Goal: Transaction & Acquisition: Purchase product/service

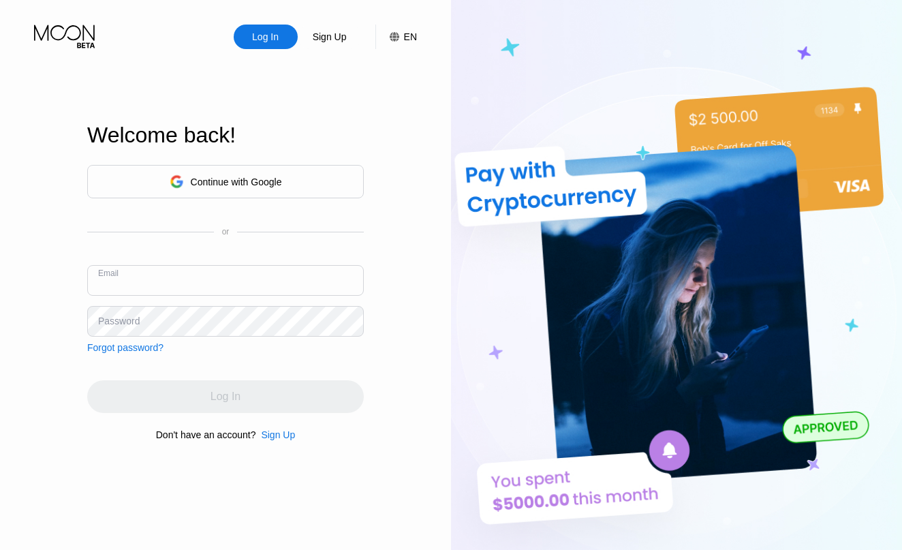
type input "[EMAIL_ADDRESS][DOMAIN_NAME]"
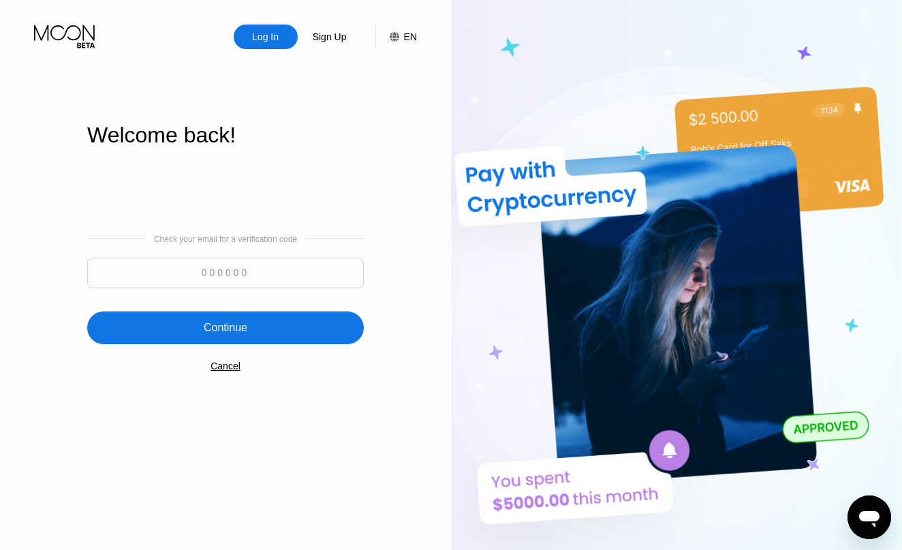
click at [153, 276] on input at bounding box center [225, 273] width 277 height 31
drag, startPoint x: 401, startPoint y: 82, endPoint x: 148, endPoint y: 279, distance: 320.9
click at [148, 279] on input at bounding box center [225, 273] width 277 height 31
type input "195130"
drag, startPoint x: 289, startPoint y: 105, endPoint x: 322, endPoint y: 338, distance: 235.4
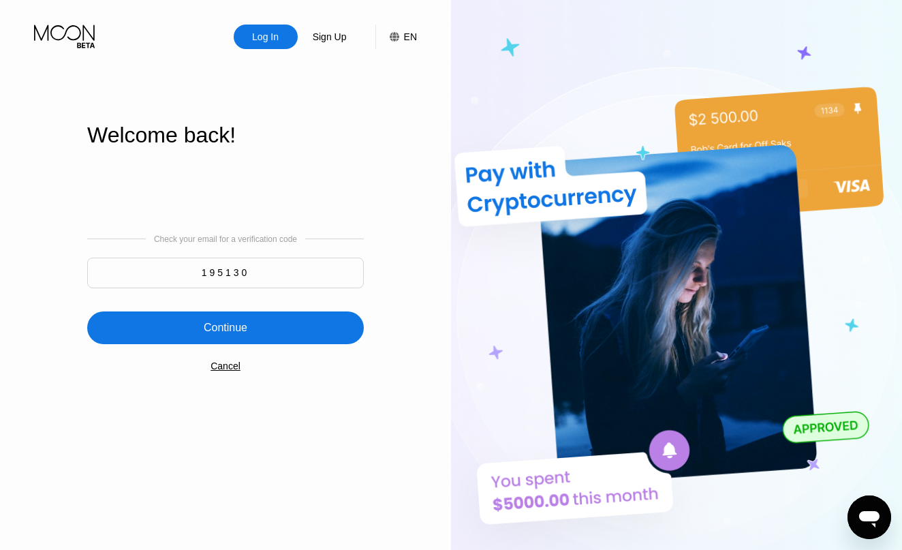
click at [322, 338] on div "Continue" at bounding box center [225, 327] width 277 height 33
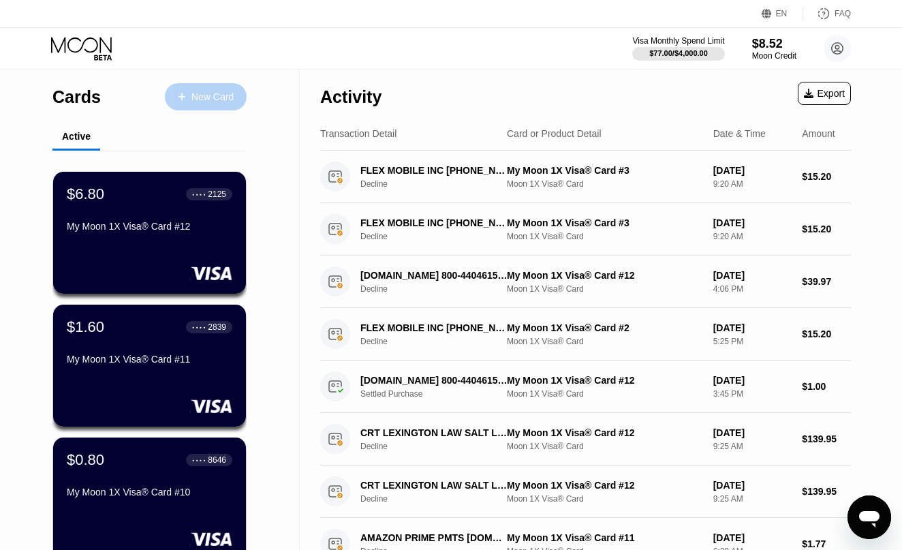
click at [209, 89] on div "New Card" at bounding box center [206, 96] width 82 height 27
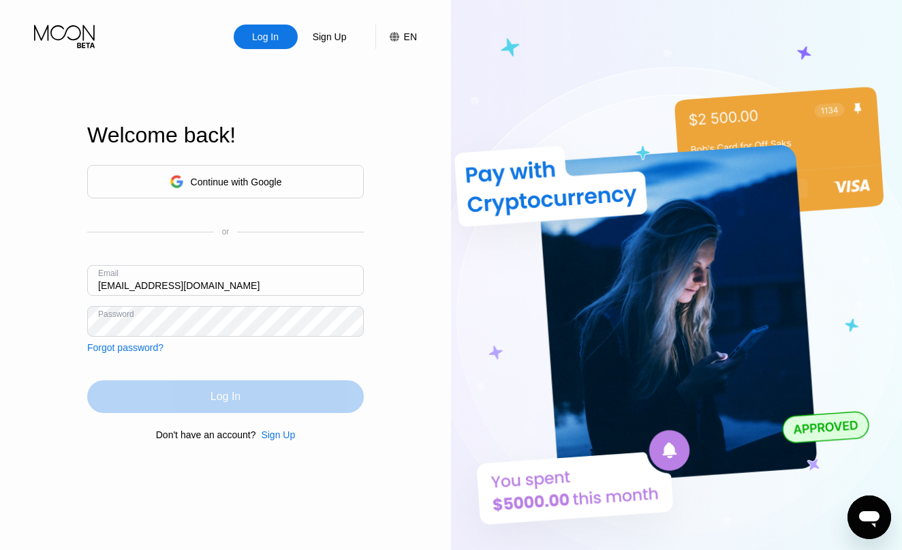
click at [198, 398] on div "Log In" at bounding box center [225, 396] width 277 height 33
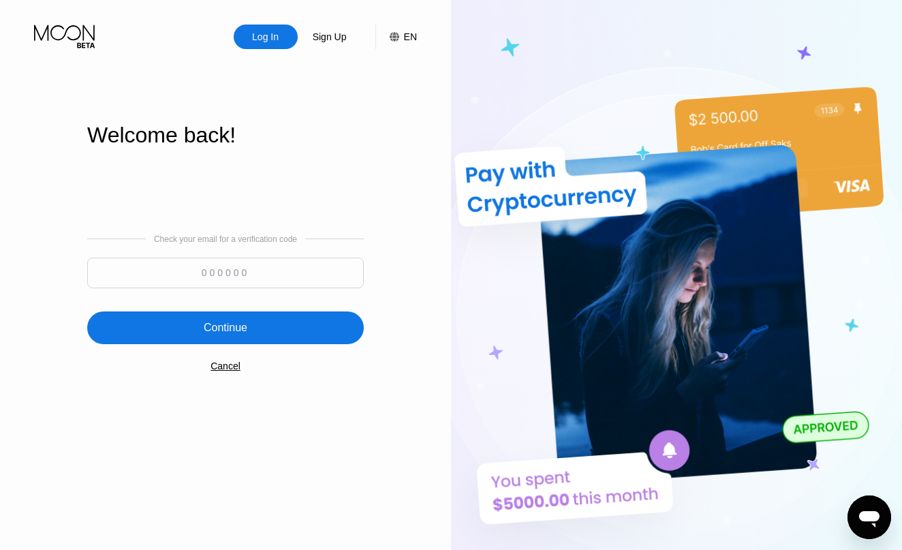
click at [250, 271] on input at bounding box center [225, 273] width 277 height 31
click at [205, 269] on input at bounding box center [225, 273] width 277 height 31
type input "248101"
click at [223, 324] on div "Continue" at bounding box center [226, 328] width 44 height 14
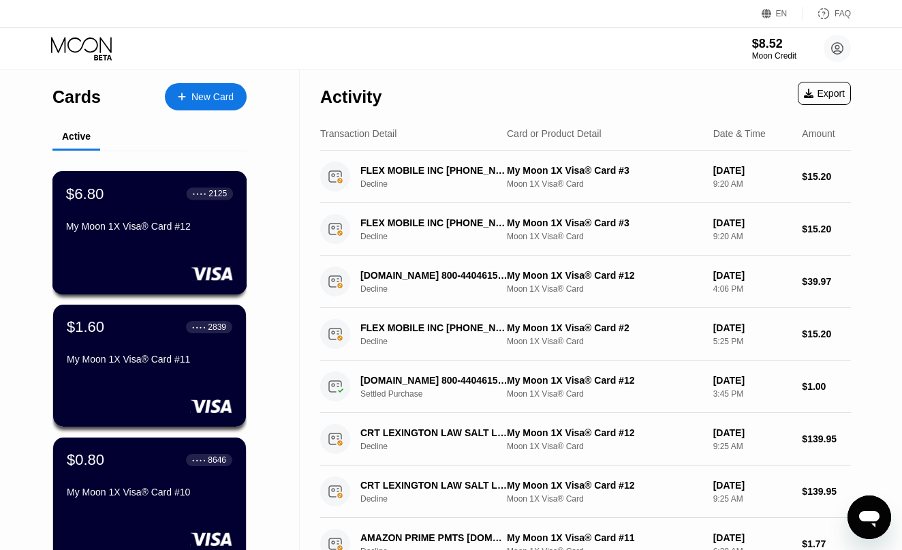
click at [102, 217] on div "$6.80 ● ● ● ● 2125 My Moon 1X Visa® Card #12" at bounding box center [149, 211] width 167 height 52
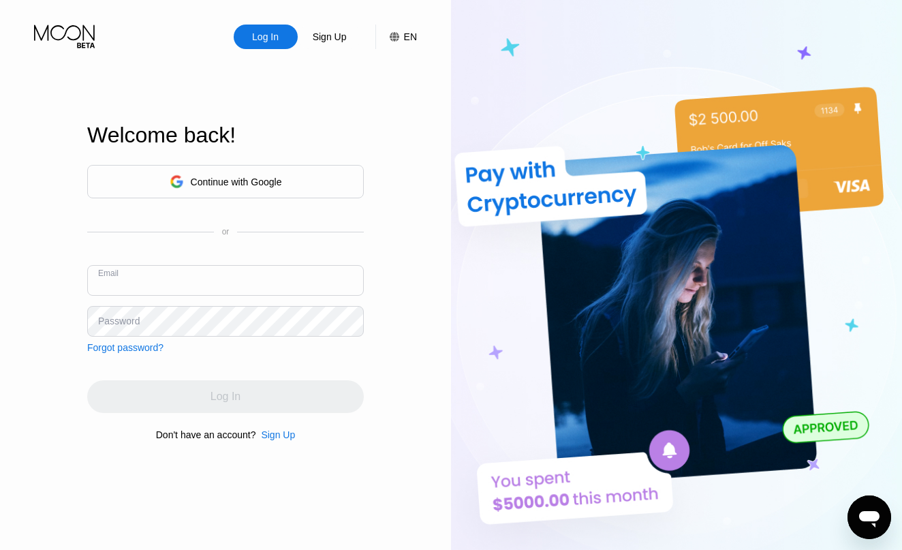
type input "[EMAIL_ADDRESS][DOMAIN_NAME]"
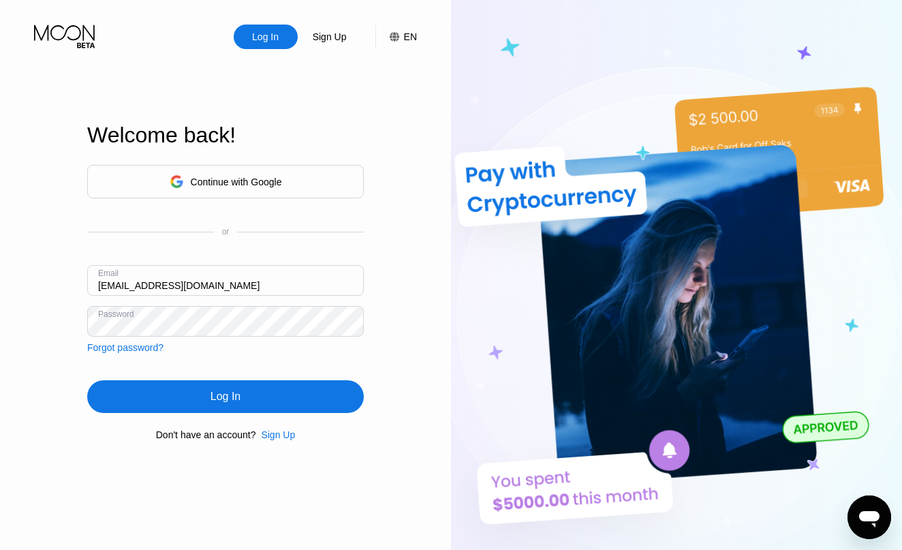
click at [167, 392] on div "Log In" at bounding box center [225, 396] width 277 height 33
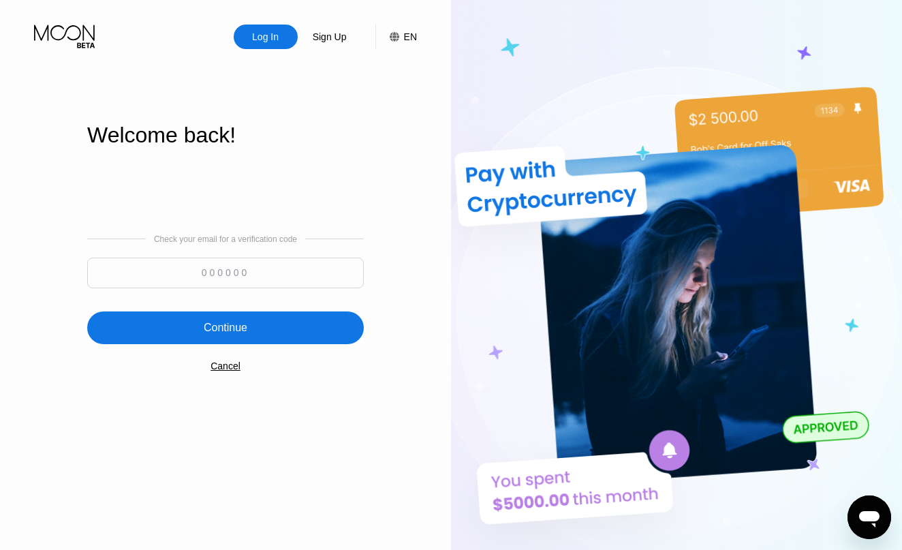
click at [198, 287] on input at bounding box center [225, 273] width 277 height 31
click at [305, 272] on input at bounding box center [225, 273] width 277 height 31
type input "766250"
click at [331, 316] on div "Continue" at bounding box center [225, 327] width 277 height 33
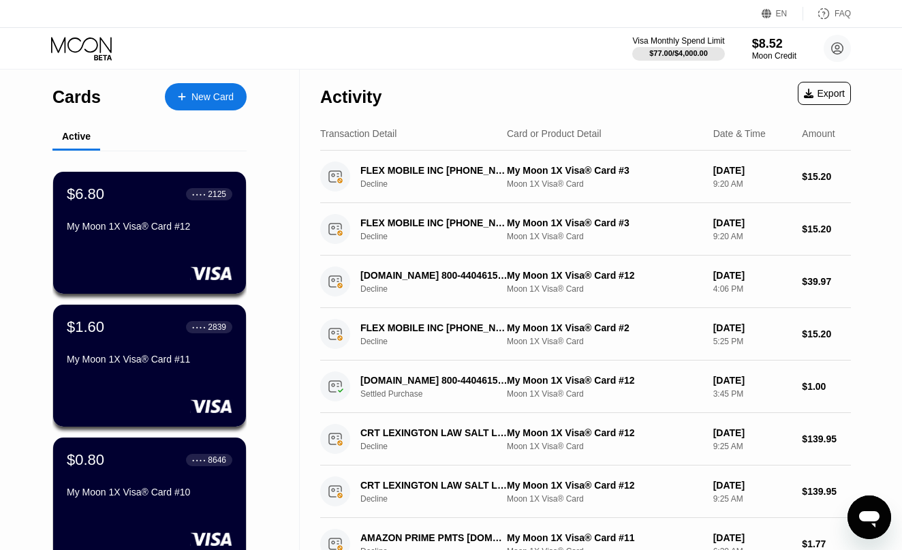
click at [225, 105] on div "New Card" at bounding box center [206, 96] width 82 height 27
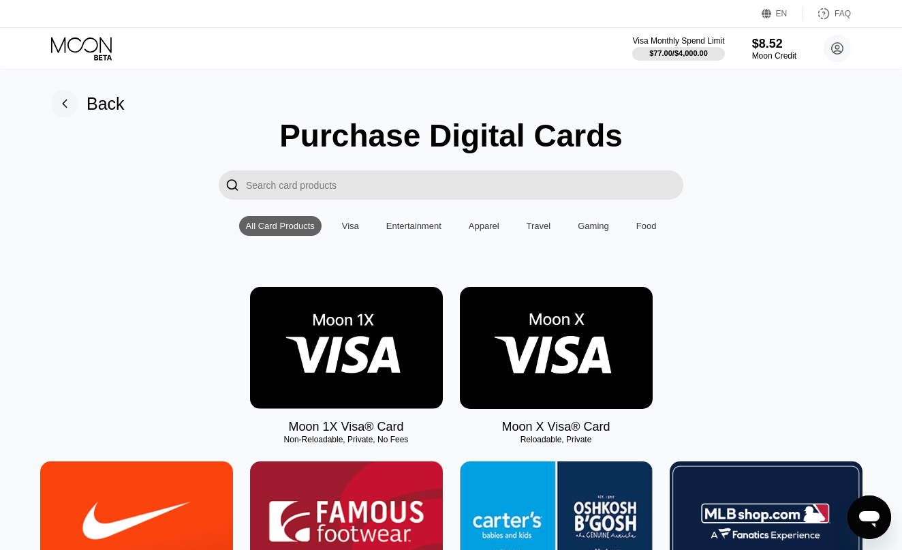
click at [337, 374] on img at bounding box center [346, 348] width 193 height 122
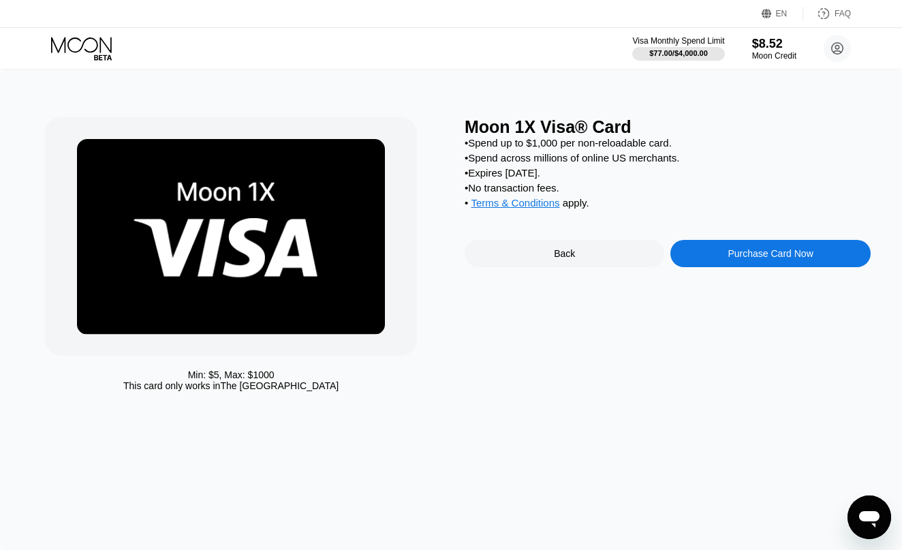
click at [779, 259] on div "Purchase Card Now" at bounding box center [770, 253] width 85 height 11
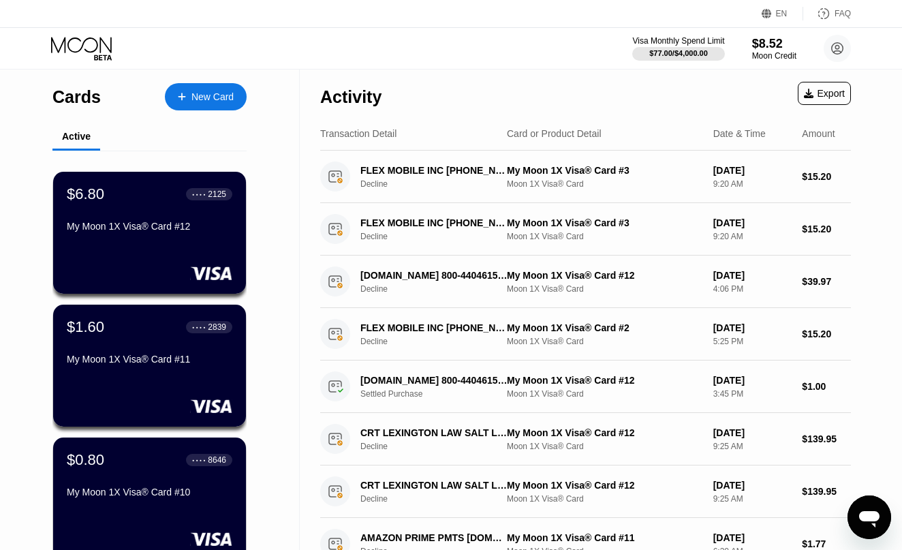
click at [193, 103] on div "New Card" at bounding box center [206, 96] width 82 height 27
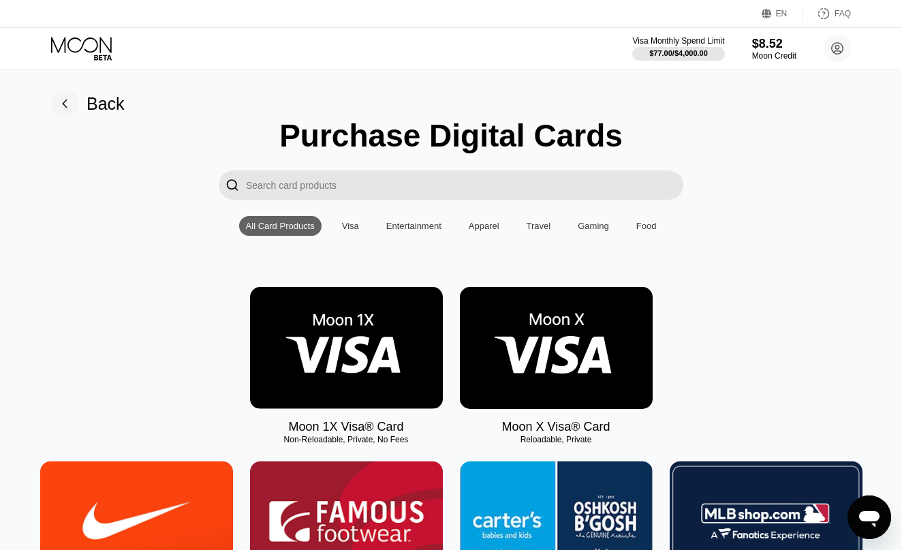
click at [555, 366] on img at bounding box center [556, 348] width 193 height 122
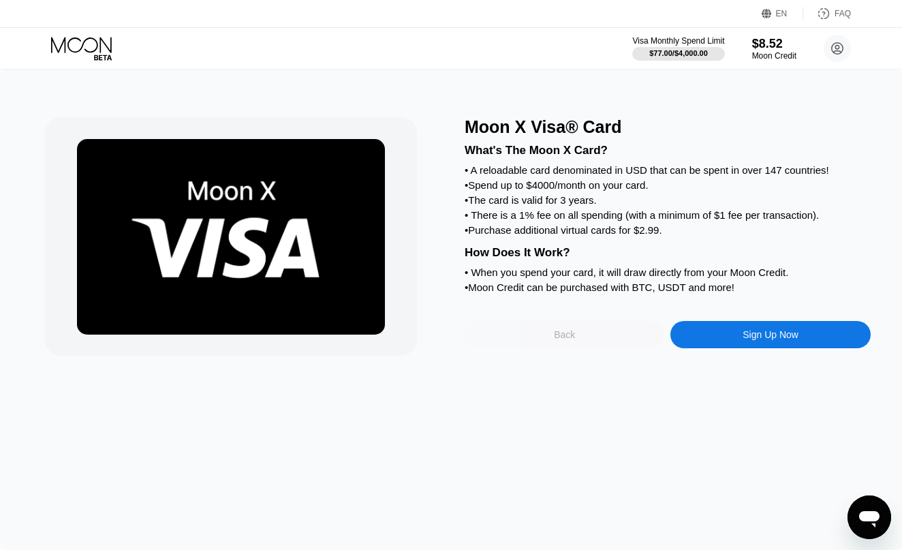
click at [565, 340] on div "Back" at bounding box center [564, 334] width 21 height 11
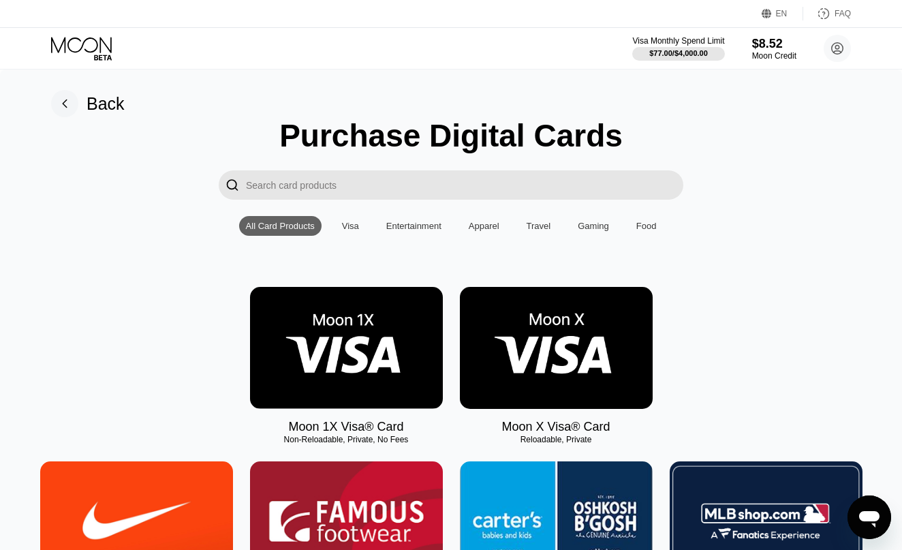
click at [398, 362] on img at bounding box center [346, 348] width 193 height 122
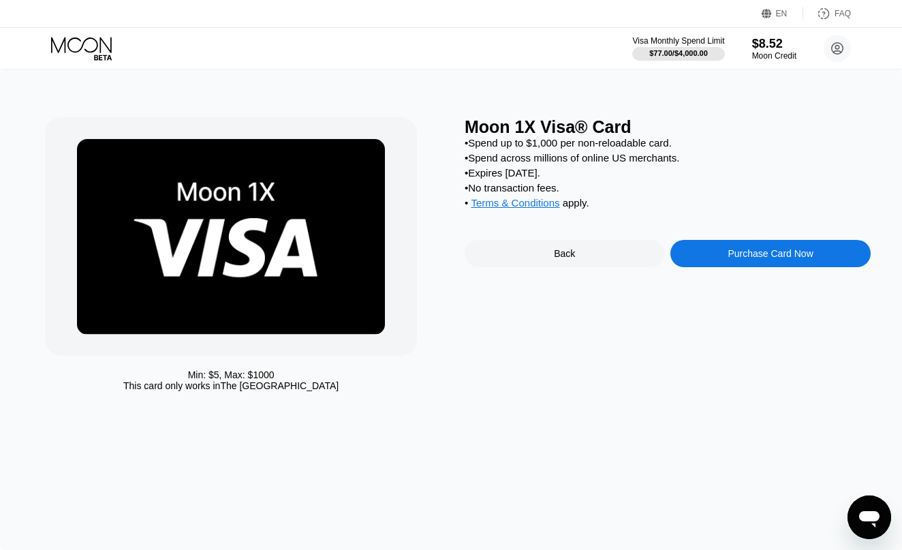
click at [754, 256] on div "Purchase Card Now" at bounding box center [770, 253] width 85 height 11
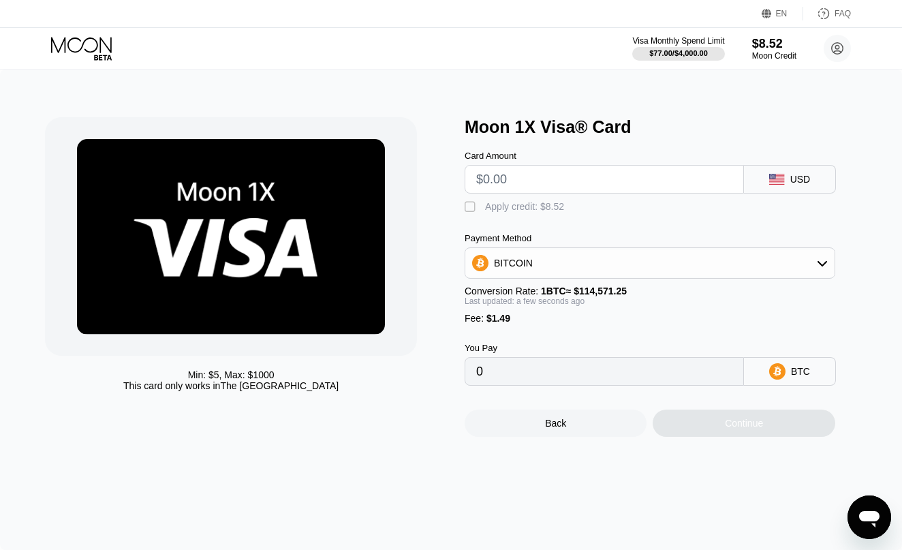
click at [469, 202] on div "" at bounding box center [472, 207] width 14 height 14
click at [545, 179] on input "text" at bounding box center [604, 179] width 256 height 27
type input "$17"
type input "0.00008702"
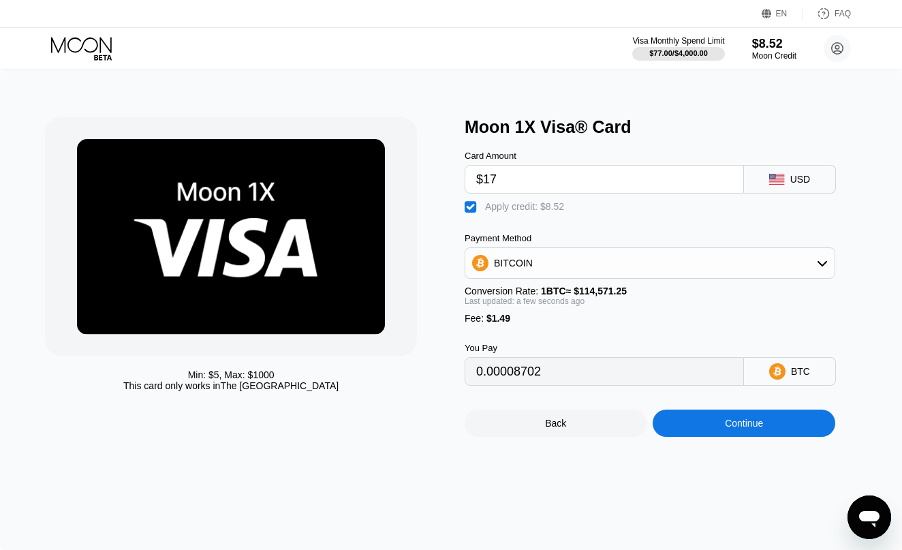
type input "$1"
type input "0"
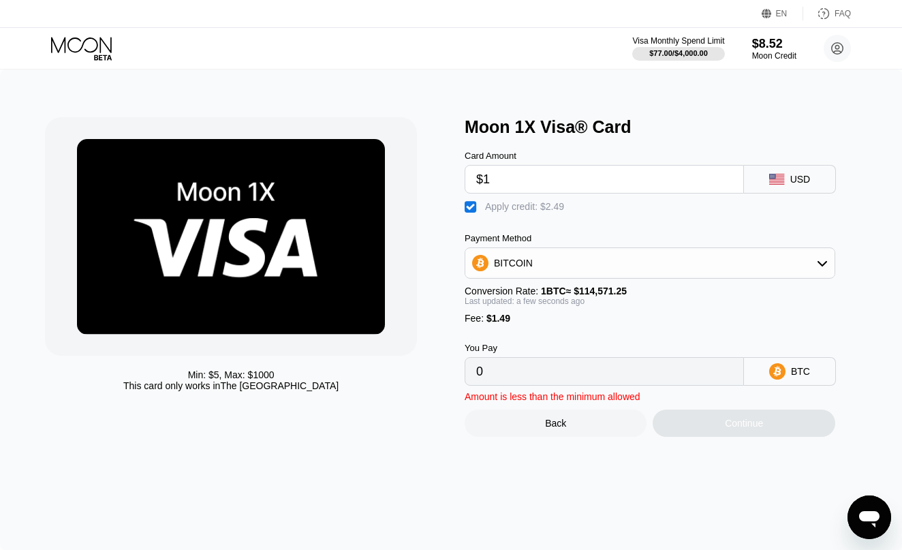
type input "$17"
type input "0.00008702"
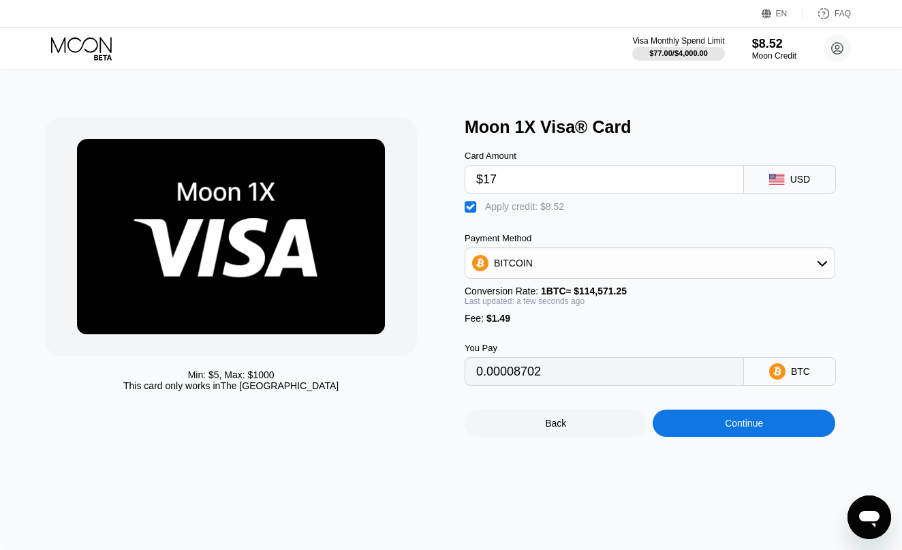
type input "$17"
click at [814, 260] on div "BITCOIN" at bounding box center [649, 262] width 369 height 27
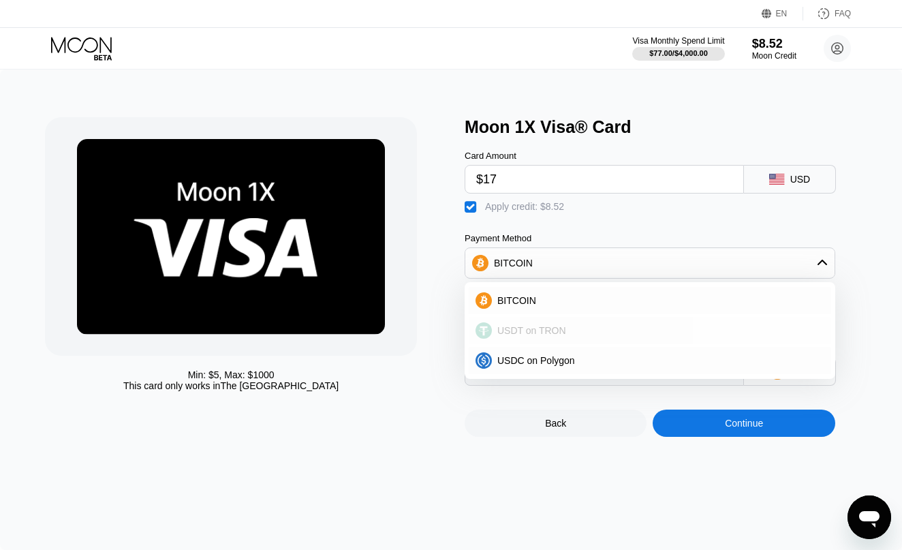
click at [618, 328] on div "USDT on TRON" at bounding box center [658, 330] width 332 height 11
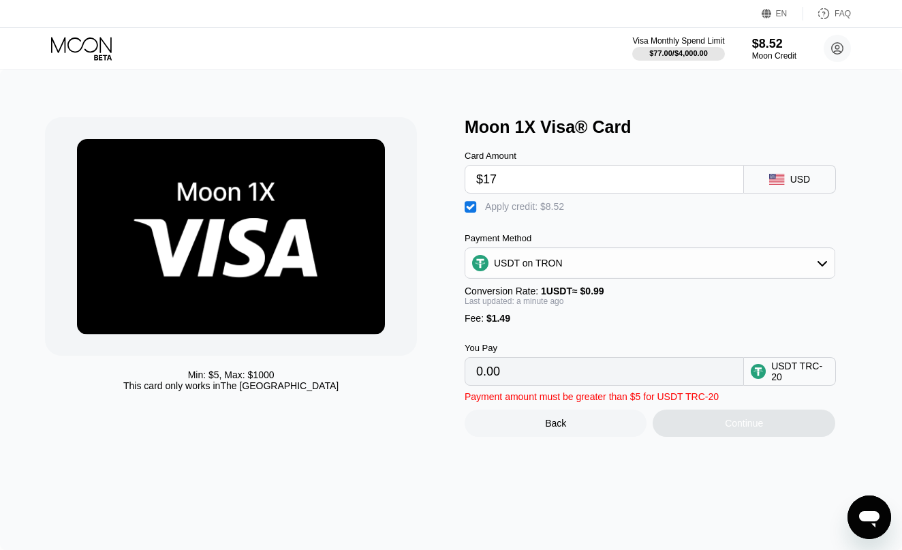
type input "10.07"
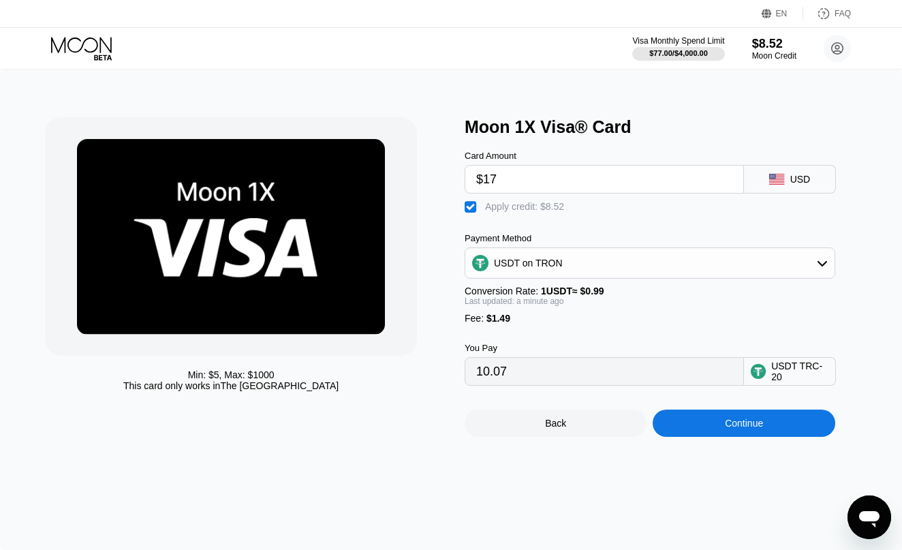
click at [754, 416] on div "Continue" at bounding box center [744, 422] width 182 height 27
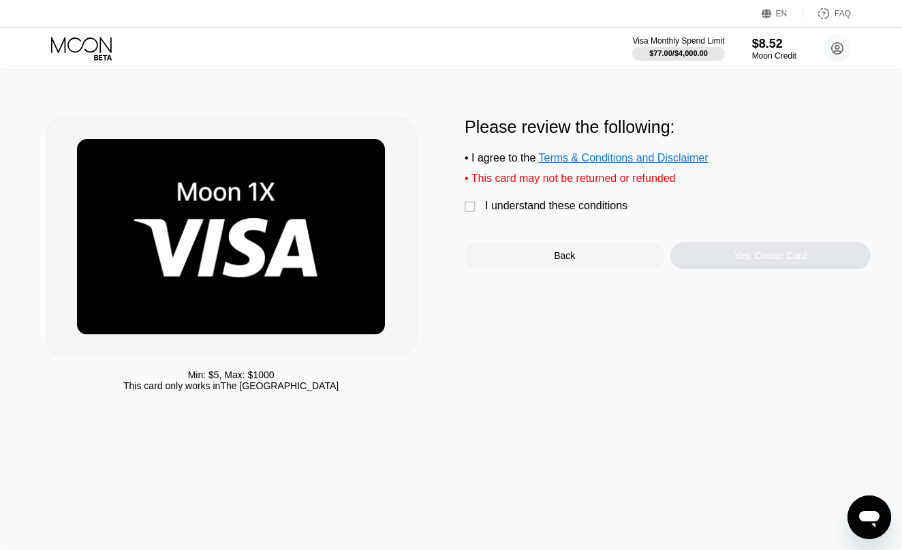
drag, startPoint x: 732, startPoint y: 400, endPoint x: 704, endPoint y: 367, distance: 43.5
click at [732, 399] on div "Min: $ 5 , Max: $ 1000 This card only works in [GEOGRAPHIC_DATA] Please review …" at bounding box center [451, 309] width 902 height 480
click at [467, 206] on div "" at bounding box center [472, 207] width 14 height 14
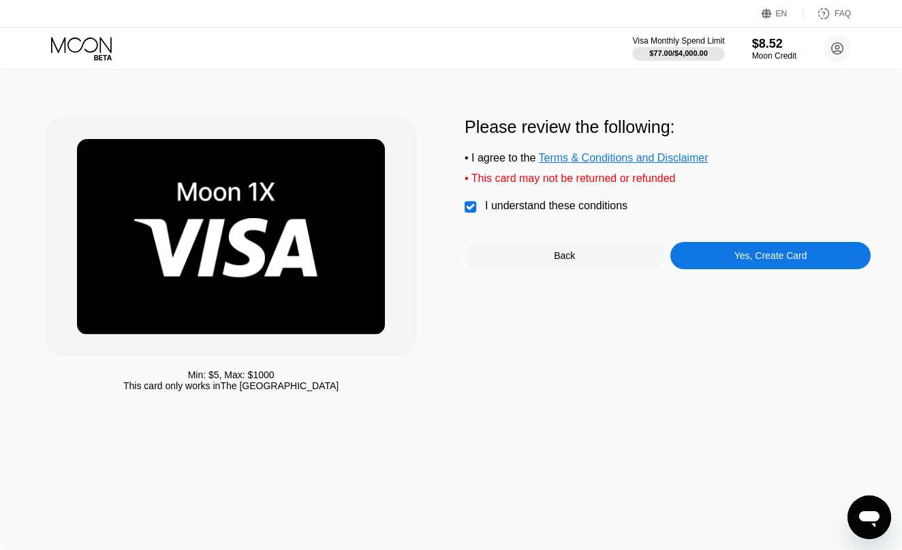
click at [764, 259] on div "Yes, Create Card" at bounding box center [770, 255] width 73 height 11
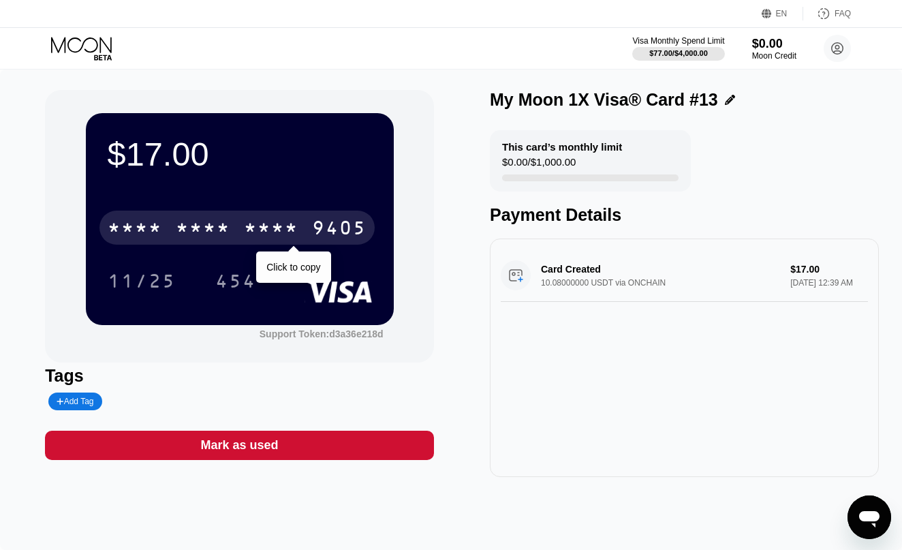
click at [248, 235] on div "* * * *" at bounding box center [271, 230] width 55 height 22
click at [220, 233] on div "6500" at bounding box center [203, 230] width 55 height 22
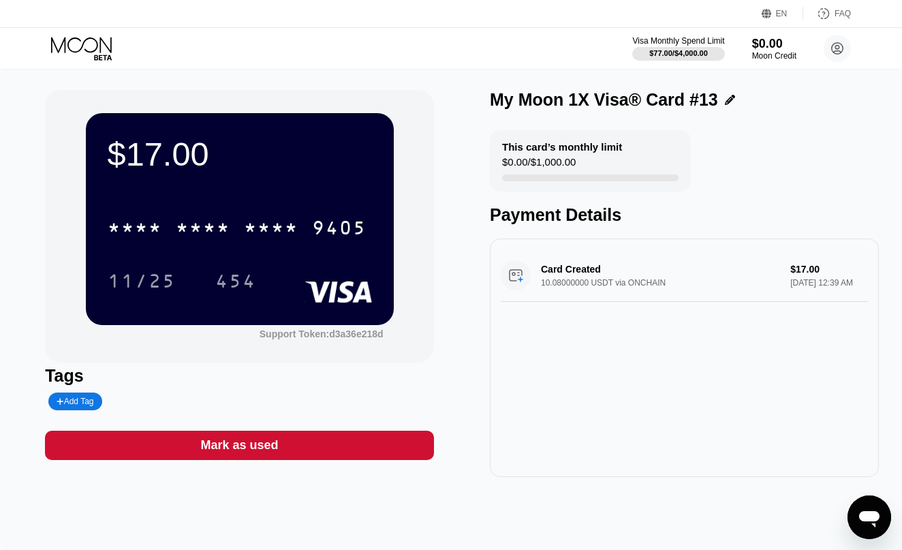
click at [261, 268] on div "454" at bounding box center [245, 281] width 61 height 34
click at [236, 286] on div "454" at bounding box center [235, 283] width 41 height 22
